Goal: Task Accomplishment & Management: Use online tool/utility

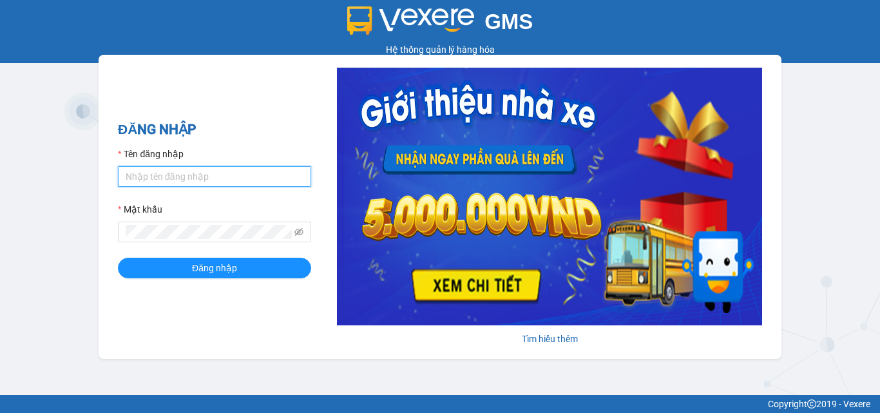
drag, startPoint x: 211, startPoint y: 187, endPoint x: 211, endPoint y: 178, distance: 8.4
click at [211, 186] on input "Tên đăng nhập" at bounding box center [214, 176] width 193 height 21
type input "huong.phucanex"
click at [118, 258] on button "Đăng nhập" at bounding box center [214, 268] width 193 height 21
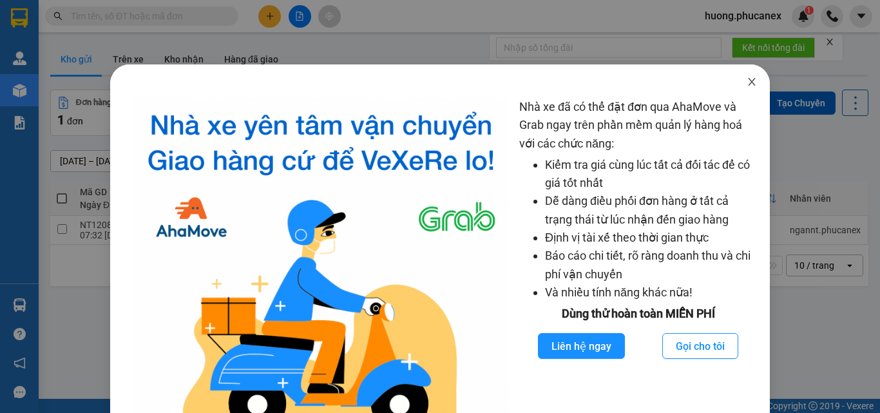
click at [749, 79] on icon "close" at bounding box center [752, 82] width 7 height 8
